Goal: Answer question/provide support: Share knowledge or assist other users

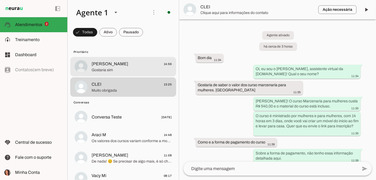
click at [135, 66] on span "[PERSON_NAME] 14:56" at bounding box center [131, 64] width 80 height 7
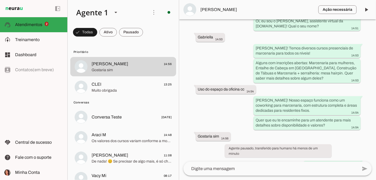
scroll to position [59, 0]
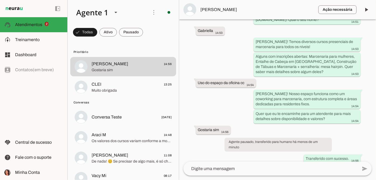
click at [225, 10] on span "[PERSON_NAME]" at bounding box center [256, 9] width 113 height 6
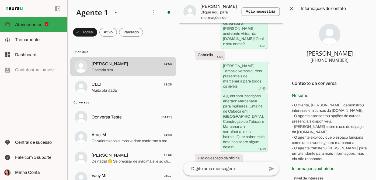
scroll to position [183, 0]
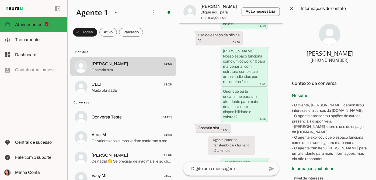
drag, startPoint x: 311, startPoint y: 61, endPoint x: 344, endPoint y: 60, distance: 32.3
click at [344, 60] on div "[PHONE_NUMBER]" at bounding box center [330, 60] width 38 height 6
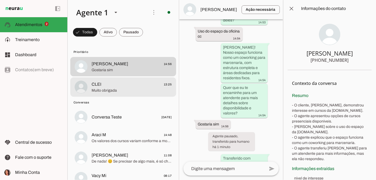
click at [110, 93] on span "Muito obrigada" at bounding box center [131, 90] width 80 height 5
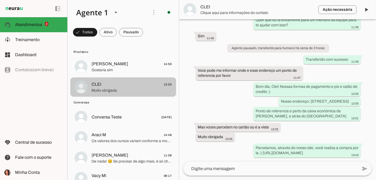
scroll to position [158, 0]
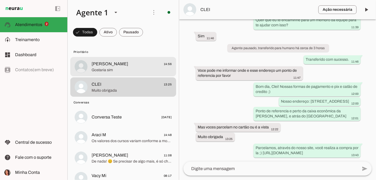
click at [127, 65] on span "[PERSON_NAME] 14:56" at bounding box center [131, 64] width 80 height 7
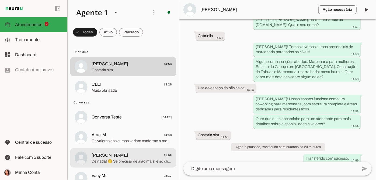
scroll to position [98, 0]
